Goal: Find specific page/section: Find specific page/section

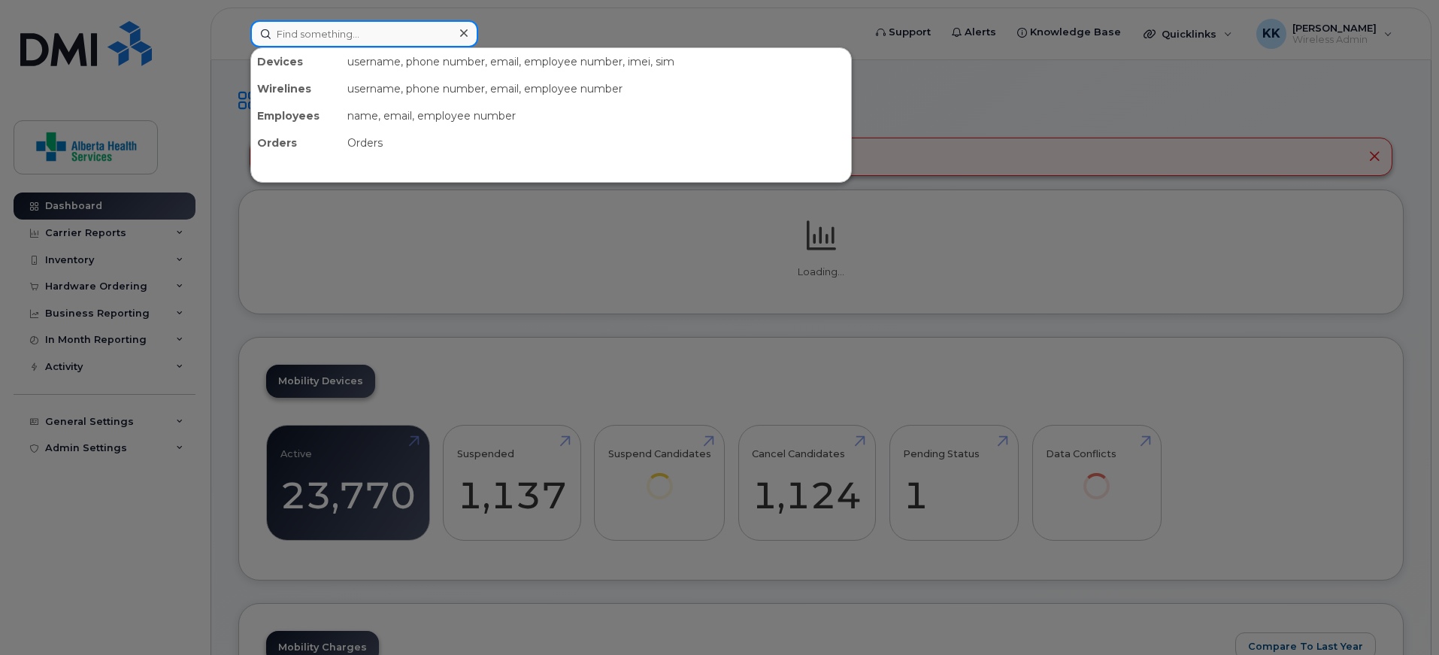
click at [370, 34] on input at bounding box center [364, 33] width 228 height 27
paste input "7804967237"
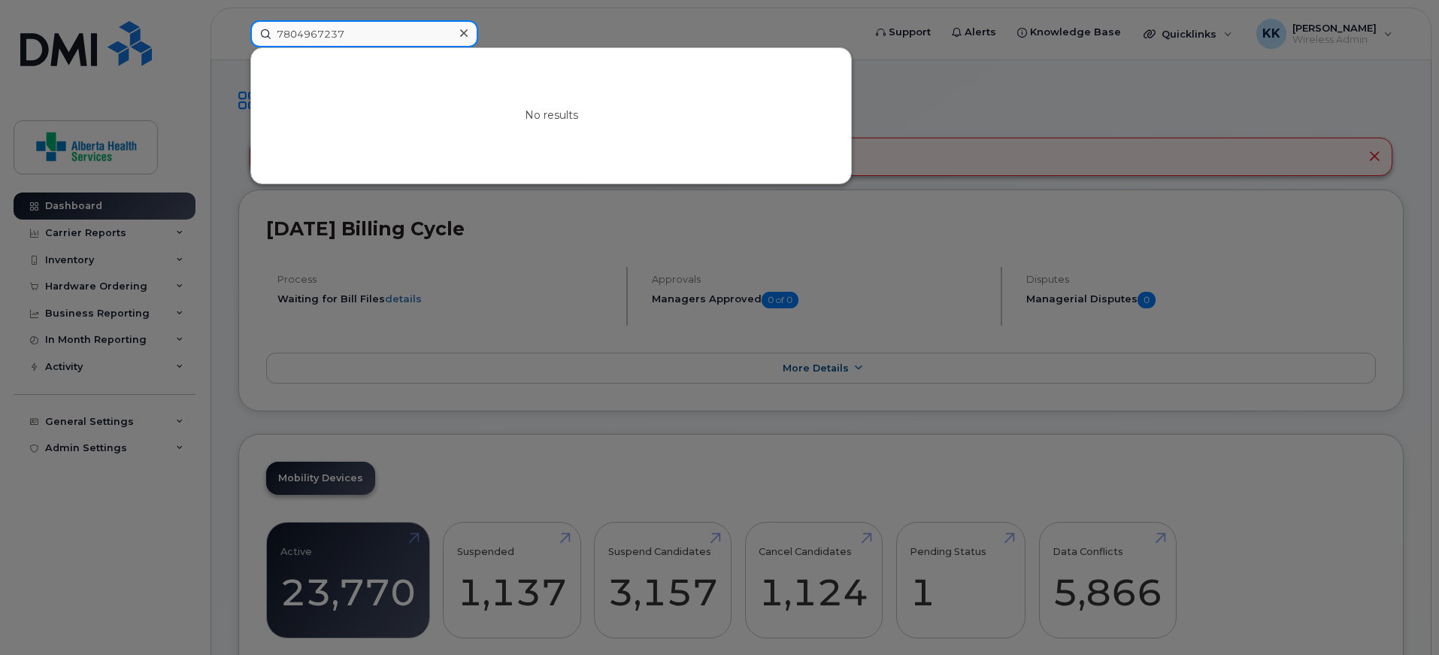
drag, startPoint x: 360, startPoint y: 31, endPoint x: 135, endPoint y: 18, distance: 225.2
click at [238, 20] on div "7804967237 No results" at bounding box center [551, 33] width 627 height 27
paste input "4034377059"
type input "4034377059"
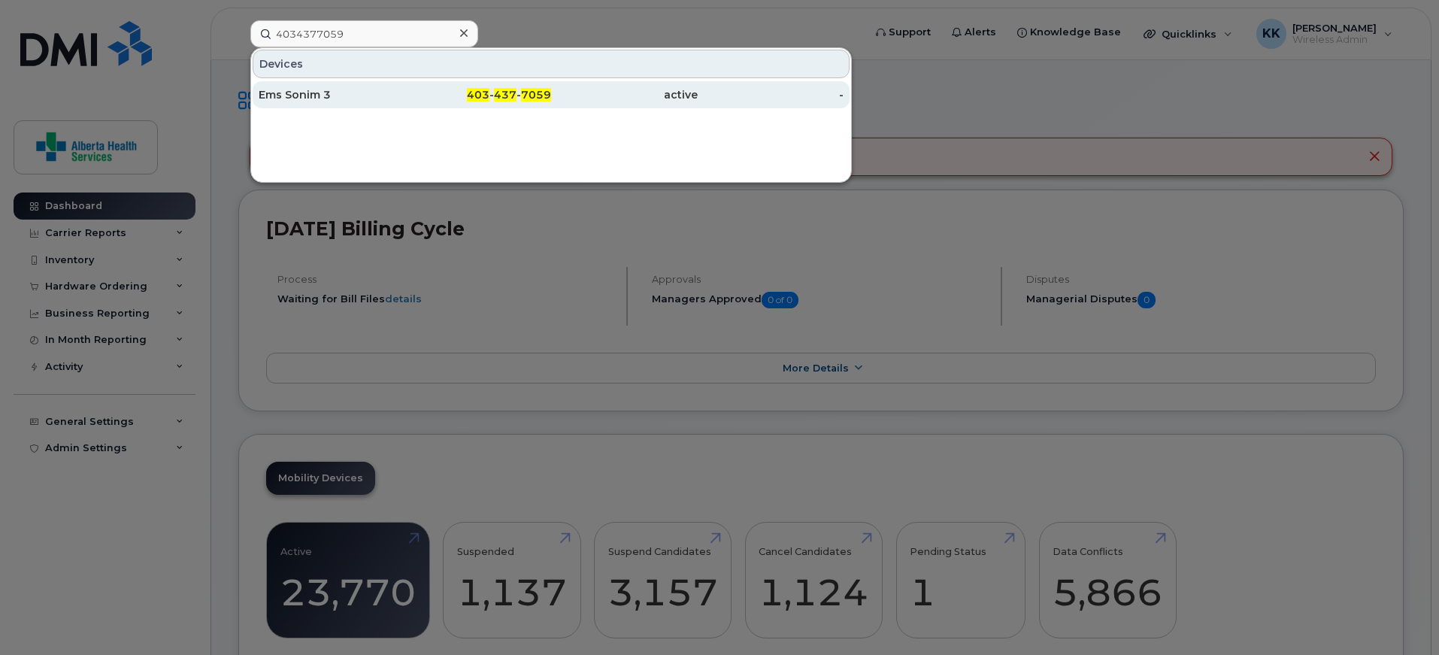
click at [323, 96] on div "Ems Sonim 3" at bounding box center [332, 94] width 147 height 15
